Goal: Task Accomplishment & Management: Use online tool/utility

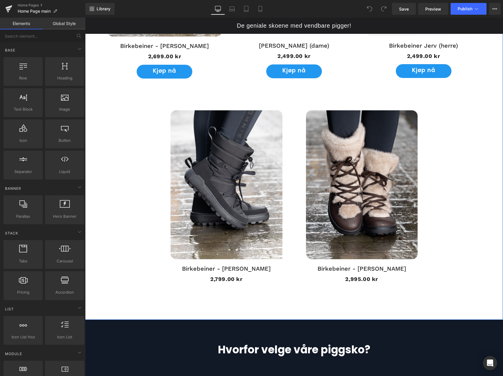
scroll to position [730, 0]
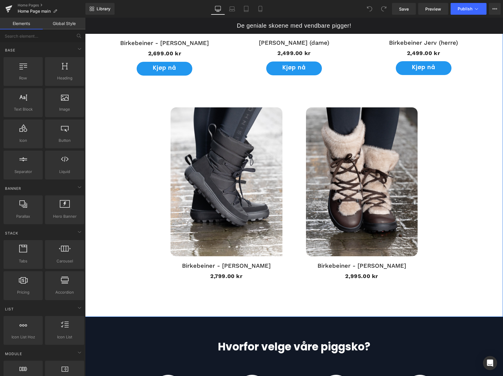
click at [234, 200] on img at bounding box center [226, 181] width 112 height 149
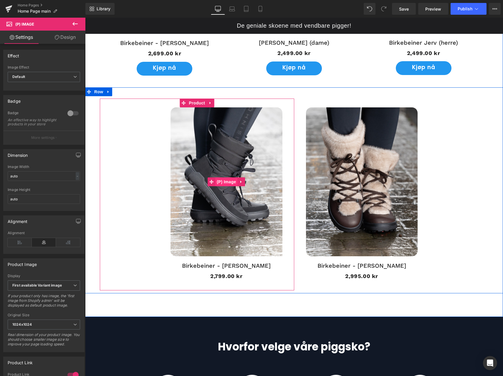
click at [221, 181] on span "(P) Image" at bounding box center [226, 181] width 22 height 9
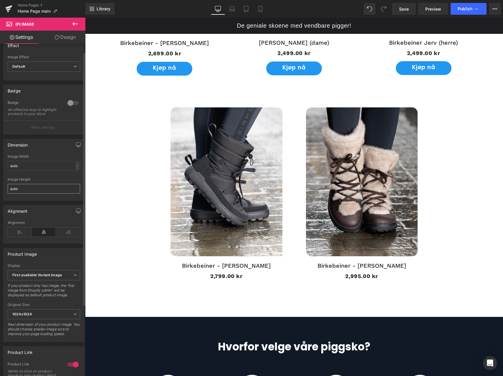
scroll to position [0, 0]
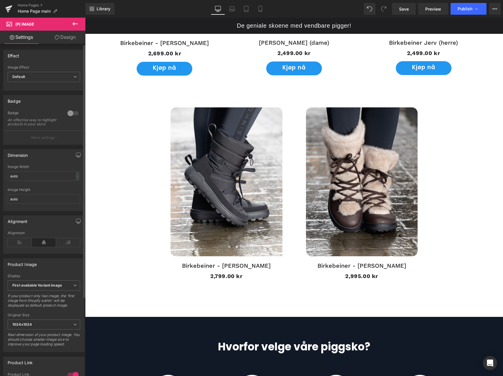
click at [70, 112] on div at bounding box center [73, 113] width 14 height 9
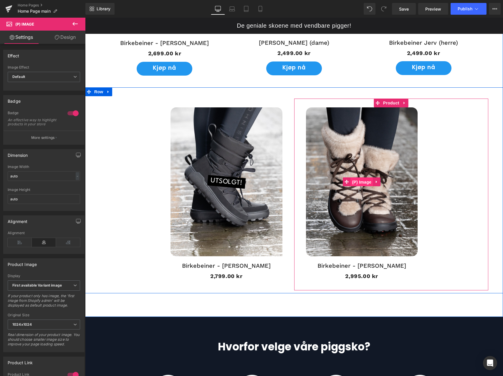
click at [364, 180] on span "(P) Image" at bounding box center [361, 182] width 22 height 9
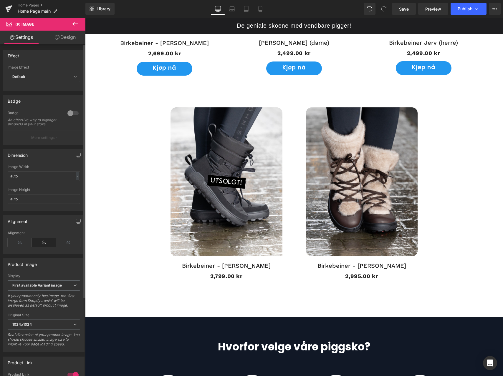
click at [68, 114] on div at bounding box center [73, 113] width 14 height 9
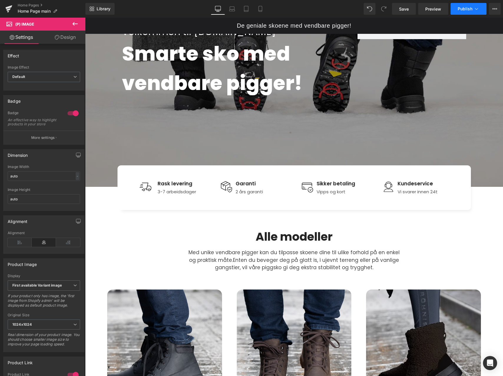
scroll to position [103, 0]
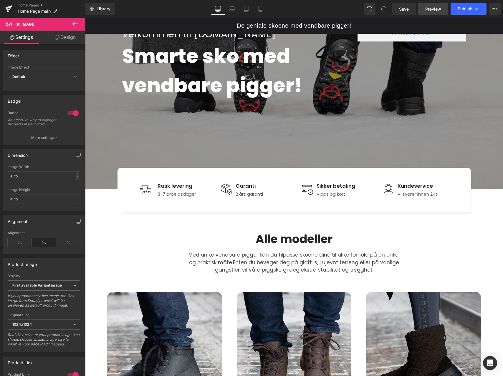
click at [427, 8] on span "Preview" at bounding box center [433, 9] width 16 height 6
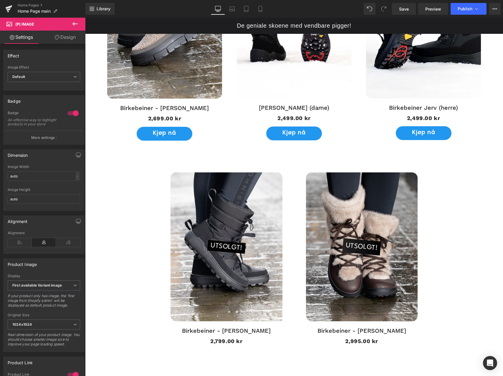
scroll to position [739, 0]
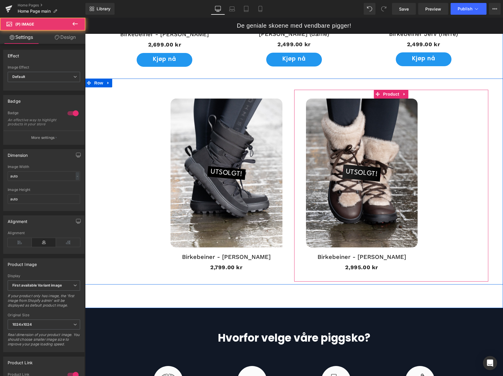
click at [366, 173] on span "UTSOLGT!" at bounding box center [361, 173] width 33 height 17
click at [360, 174] on span "UTSOLGT!" at bounding box center [361, 173] width 33 height 17
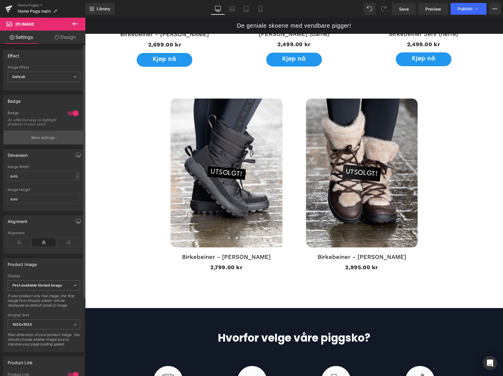
click at [45, 140] on p "More settings" at bounding box center [43, 137] width 24 height 5
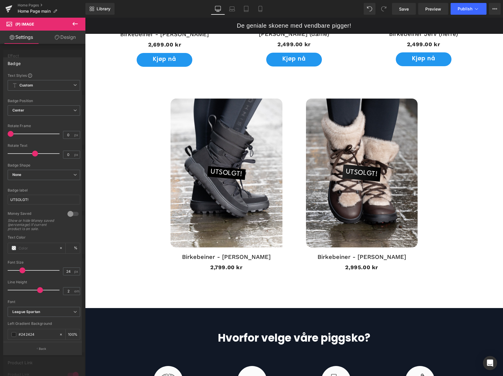
click at [220, 172] on body "De geniale skoene med vendbare pigger! Gå videre til innholdet Hjem Kontakt oss…" at bounding box center [294, 280] width 418 height 2003
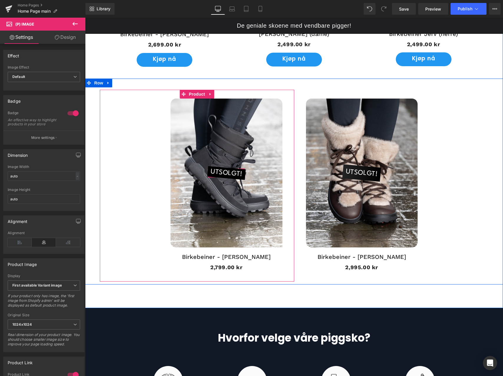
click at [224, 172] on span "UTSOLGT!" at bounding box center [226, 172] width 33 height 13
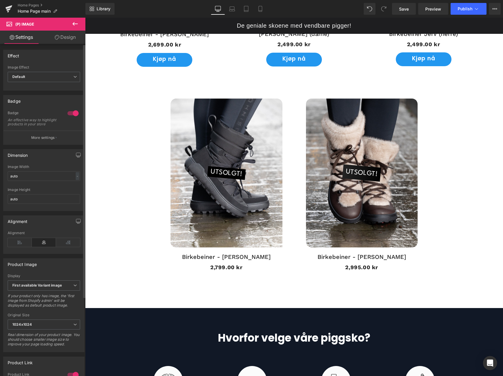
click at [47, 140] on p "More settings" at bounding box center [43, 137] width 24 height 5
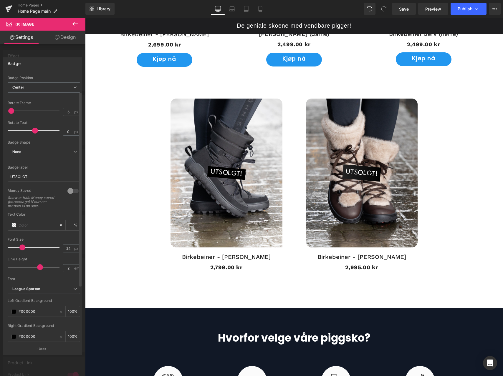
scroll to position [28, 0]
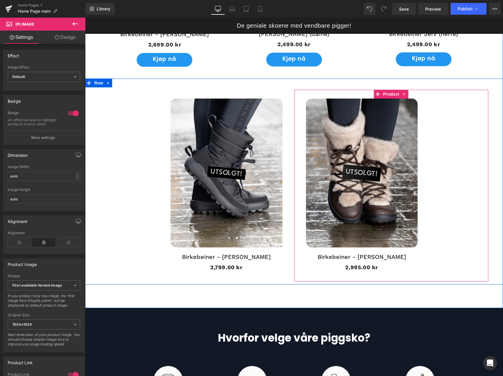
click at [363, 175] on span "UTSOLGT!" at bounding box center [361, 173] width 33 height 17
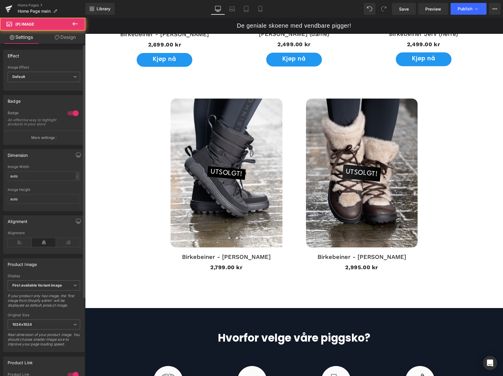
click at [49, 139] on p "More settings" at bounding box center [43, 137] width 24 height 5
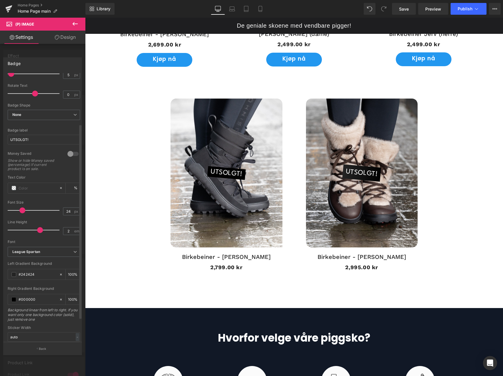
scroll to position [100, 0]
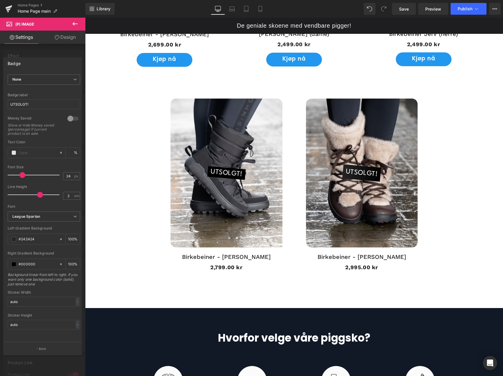
drag, startPoint x: 228, startPoint y: 177, endPoint x: 227, endPoint y: 175, distance: 3.2
click at [228, 177] on body "De geniale skoene med vendbare pigger! Gå videre til innholdet Hjem Kontakt oss…" at bounding box center [294, 280] width 418 height 2003
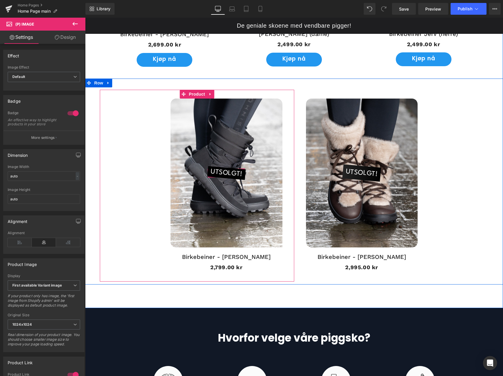
click at [226, 172] on span "UTSOLGT!" at bounding box center [226, 172] width 33 height 13
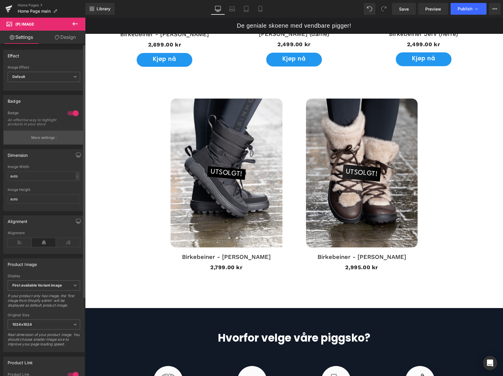
click at [56, 143] on button "More settings" at bounding box center [44, 138] width 81 height 14
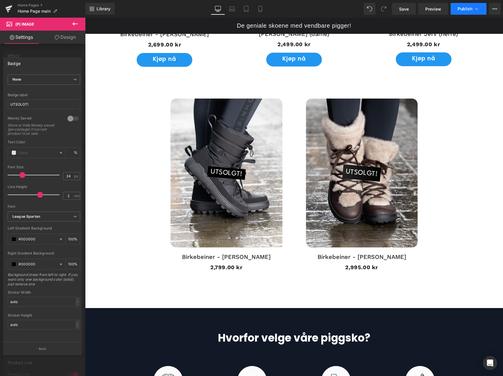
click at [465, 8] on span "Publish" at bounding box center [464, 8] width 15 height 5
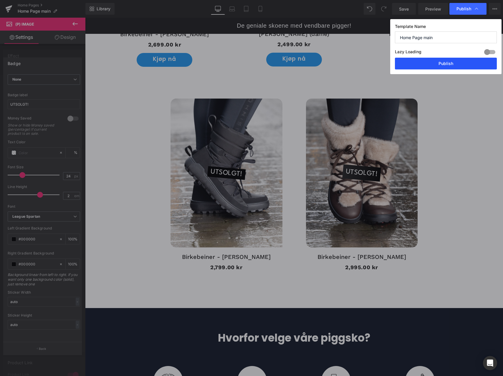
click at [442, 62] on button "Publish" at bounding box center [446, 64] width 102 height 12
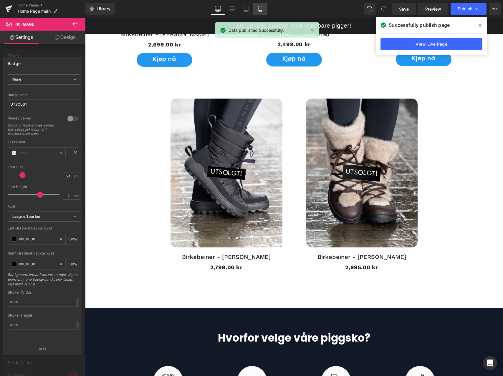
click at [258, 9] on icon at bounding box center [260, 9] width 6 height 6
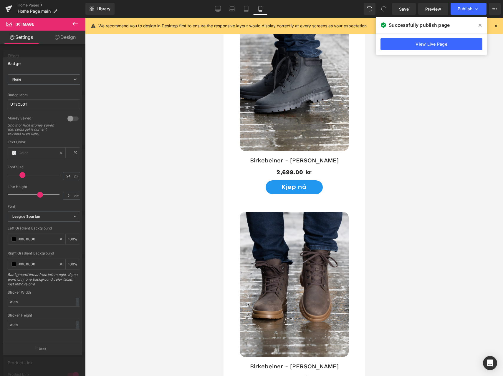
scroll to position [0, 0]
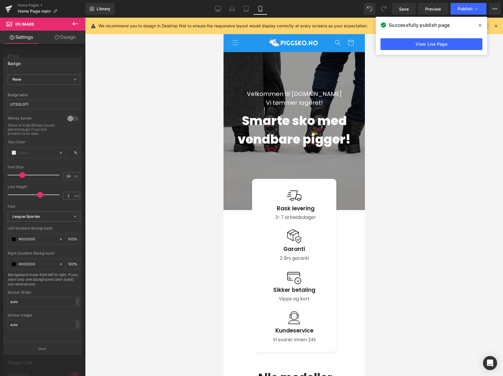
click at [484, 26] on span at bounding box center [479, 25] width 9 height 9
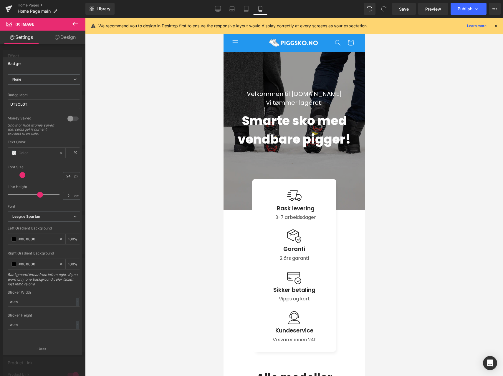
drag, startPoint x: 495, startPoint y: 27, endPoint x: 489, endPoint y: 4, distance: 24.8
click at [495, 27] on icon at bounding box center [495, 25] width 5 height 5
